Goal: Task Accomplishment & Management: Complete application form

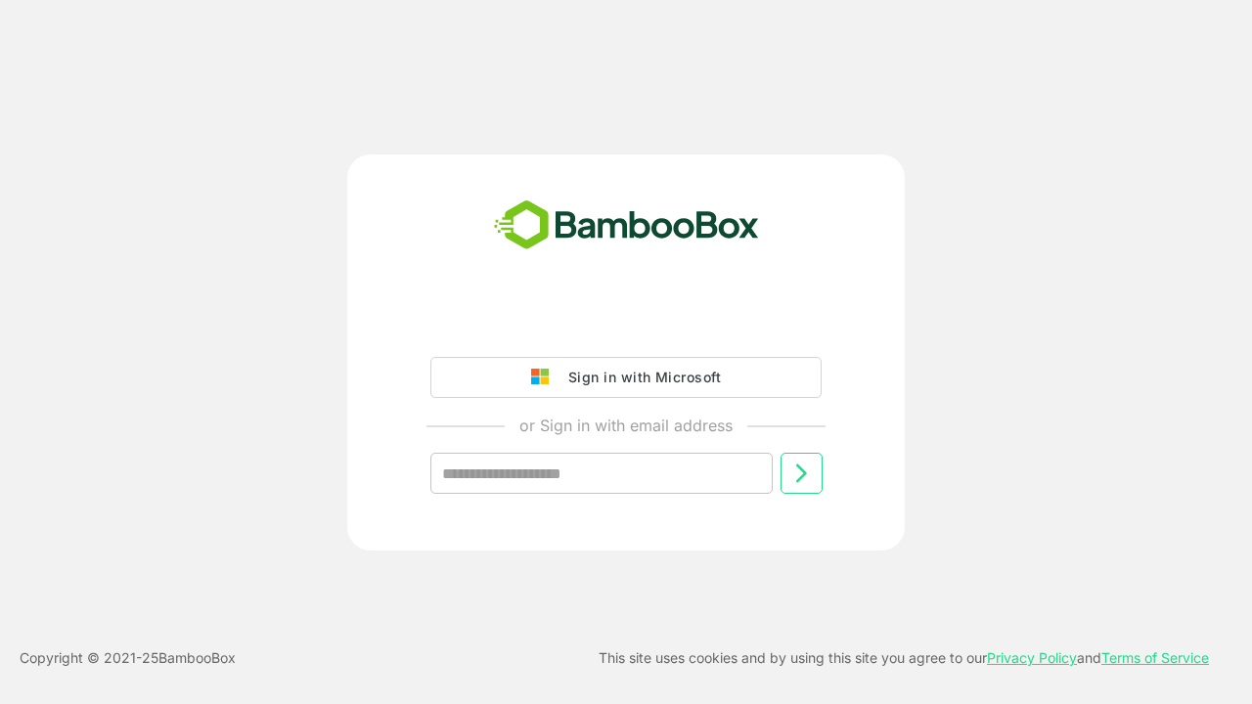
type input "**********"
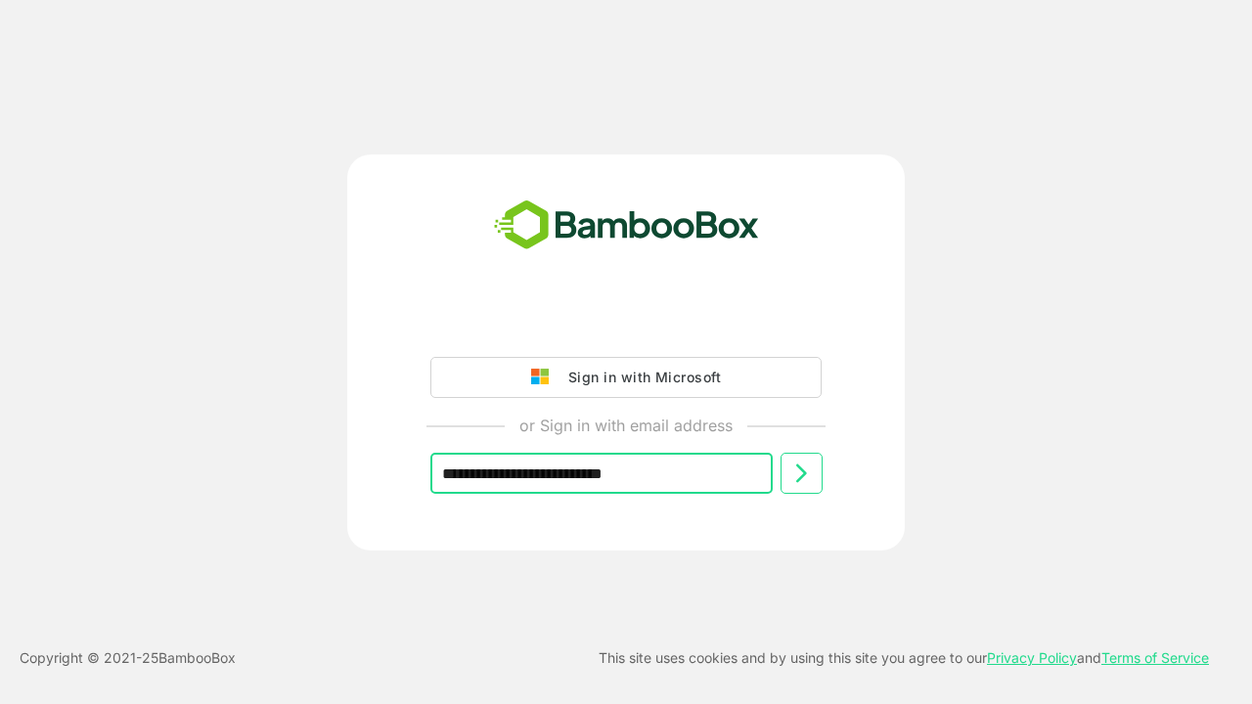
click at [801, 473] on icon at bounding box center [800, 473] width 23 height 23
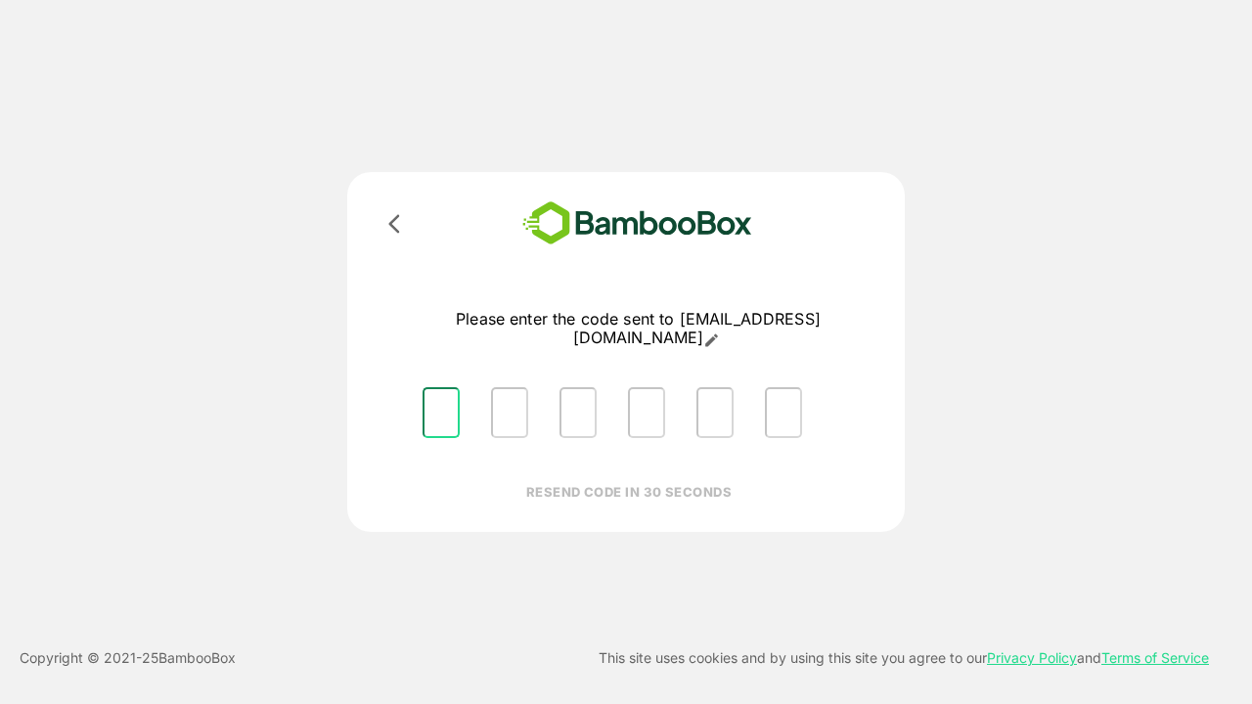
type input "*"
